Goal: Participate in discussion: Engage in conversation with other users on a specific topic

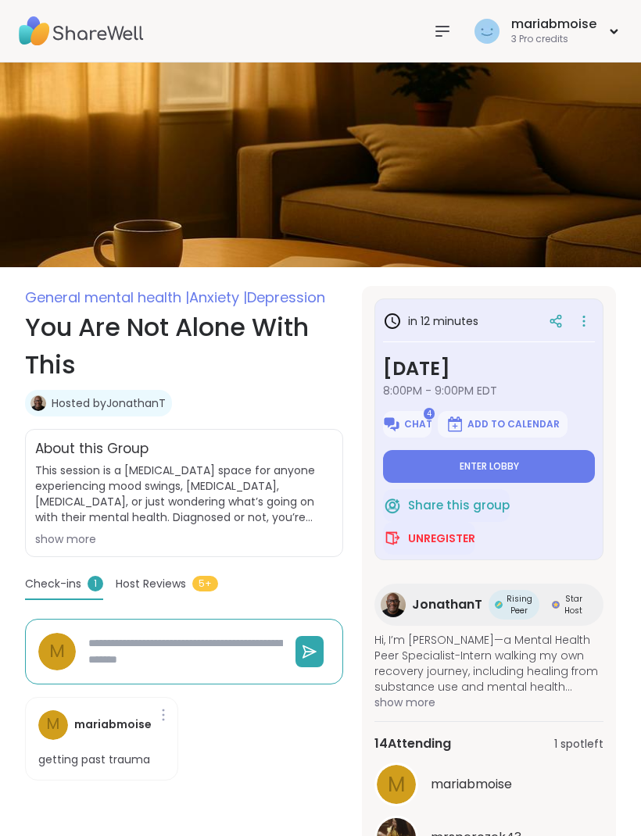
click at [487, 454] on button "Enter lobby" at bounding box center [489, 466] width 212 height 33
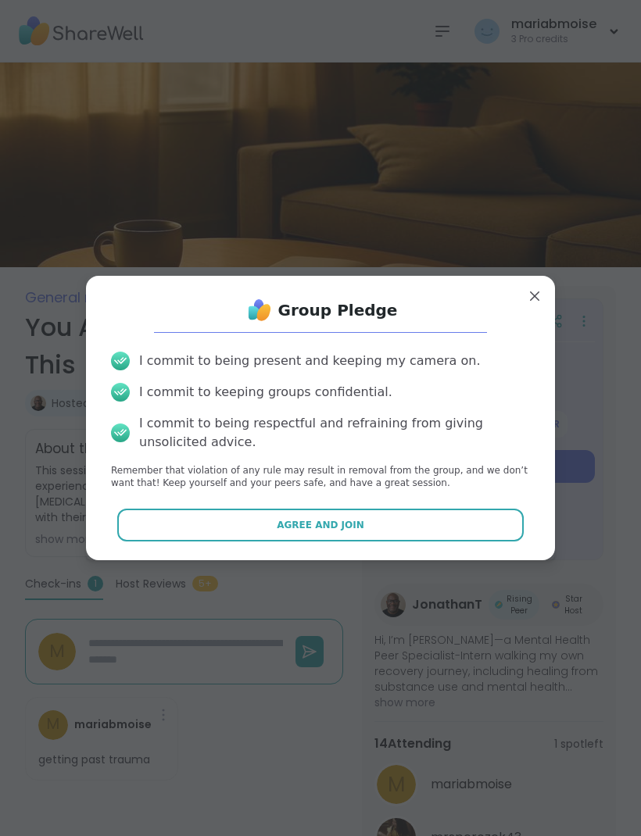
click at [359, 510] on button "Agree and Join" at bounding box center [320, 525] width 407 height 33
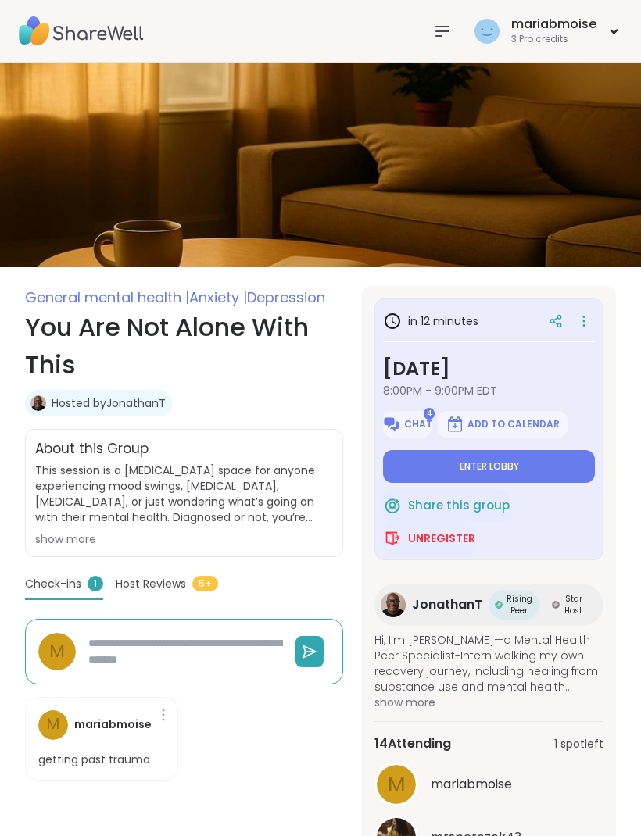
type textarea "*"
